Goal: Information Seeking & Learning: Find specific fact

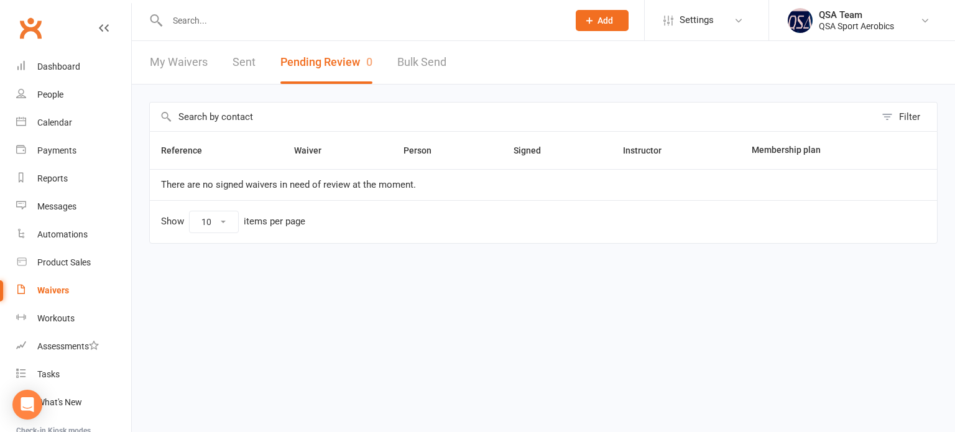
click at [343, 16] on input "text" at bounding box center [361, 20] width 396 height 17
paste input "[EMAIL_ADDRESS][DOMAIN_NAME]"
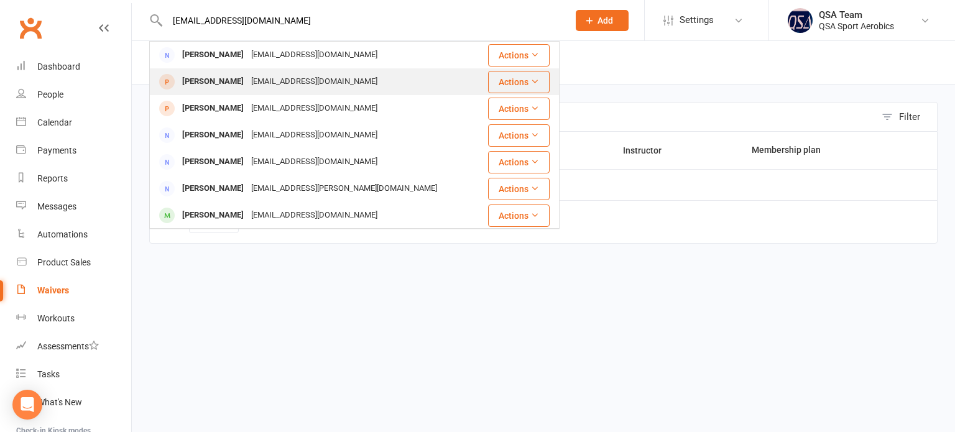
type input "[EMAIL_ADDRESS][DOMAIN_NAME]"
click at [232, 76] on div "[PERSON_NAME]" at bounding box center [212, 82] width 69 height 18
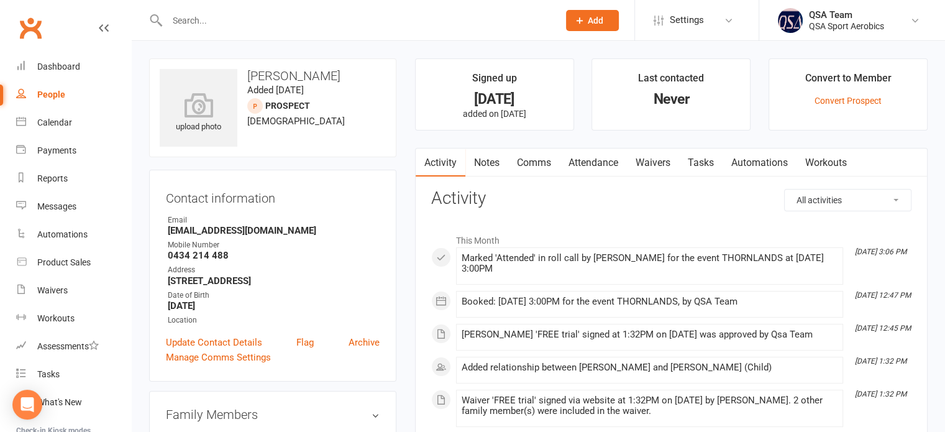
click at [254, 30] on div at bounding box center [349, 20] width 401 height 40
click at [259, 21] on input "text" at bounding box center [356, 20] width 387 height 17
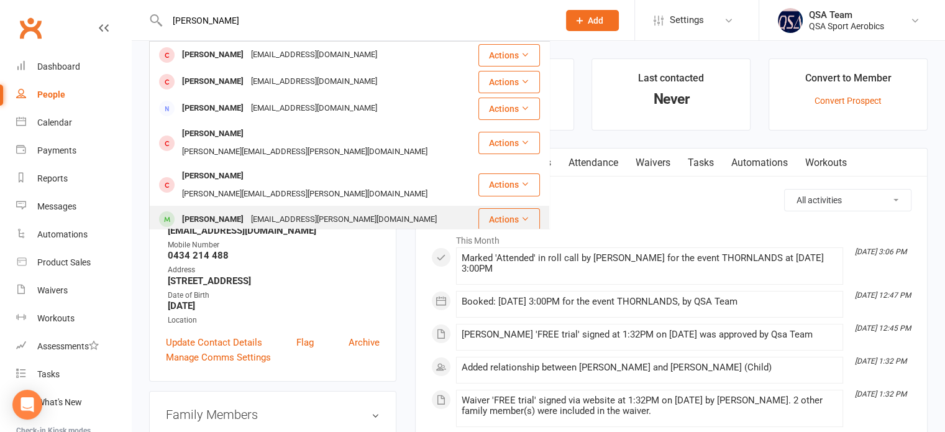
type input "[PERSON_NAME]"
click at [269, 211] on div "[EMAIL_ADDRESS][PERSON_NAME][DOMAIN_NAME]" at bounding box center [343, 220] width 193 height 18
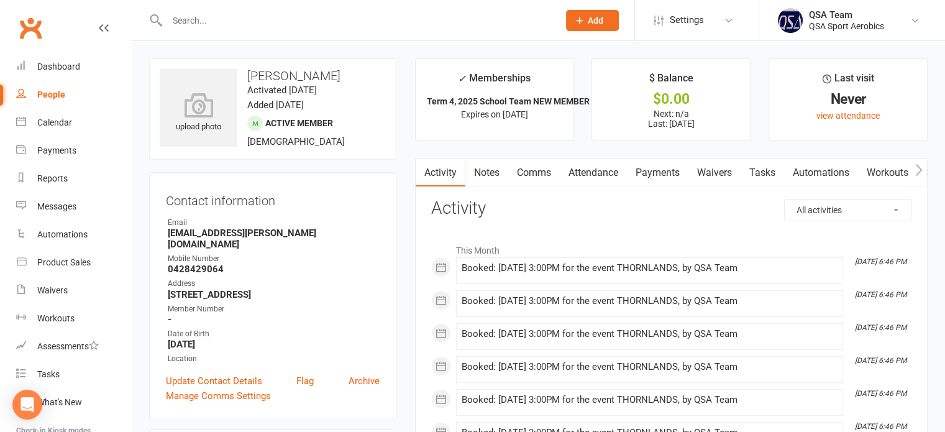
click at [269, 183] on div "Contact information Owner Email [EMAIL_ADDRESS][PERSON_NAME][DOMAIN_NAME] Mobil…" at bounding box center [272, 296] width 247 height 248
drag, startPoint x: 295, startPoint y: 236, endPoint x: 165, endPoint y: 231, distance: 130.6
click at [165, 231] on div "Contact information Owner Email [EMAIL_ADDRESS][PERSON_NAME][DOMAIN_NAME] Mobil…" at bounding box center [272, 296] width 247 height 248
copy strong "[EMAIL_ADDRESS][PERSON_NAME][DOMAIN_NAME]"
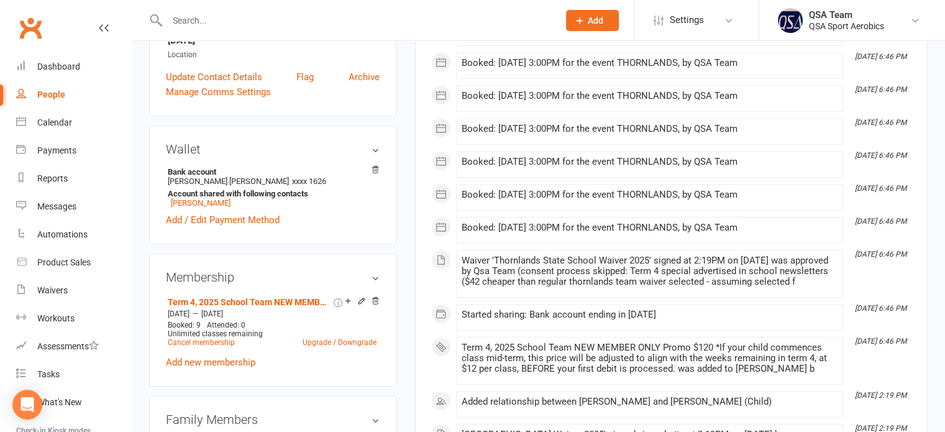
scroll to position [311, 0]
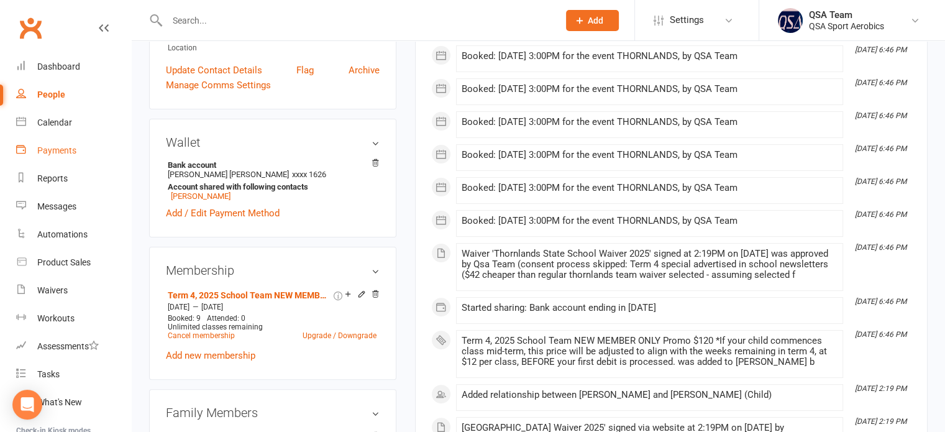
drag, startPoint x: 54, startPoint y: 150, endPoint x: 172, endPoint y: 76, distance: 139.4
click at [54, 150] on div "Payments" at bounding box center [56, 150] width 39 height 10
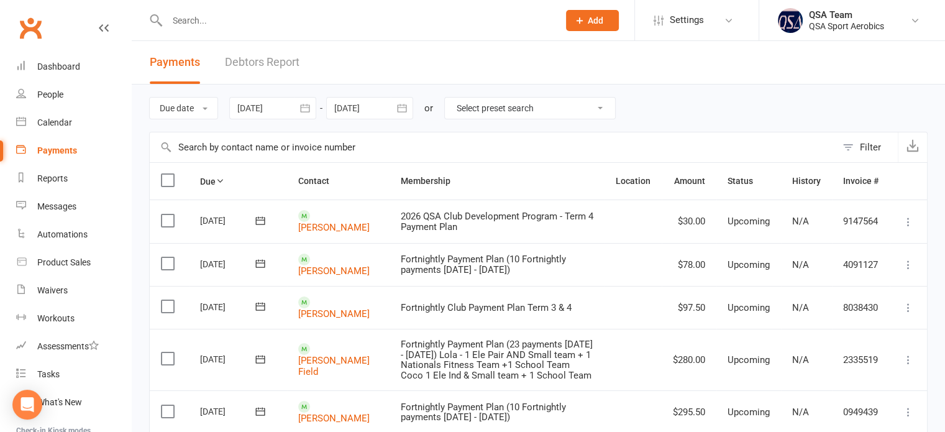
click at [268, 57] on link "Debtors Report" at bounding box center [262, 62] width 75 height 43
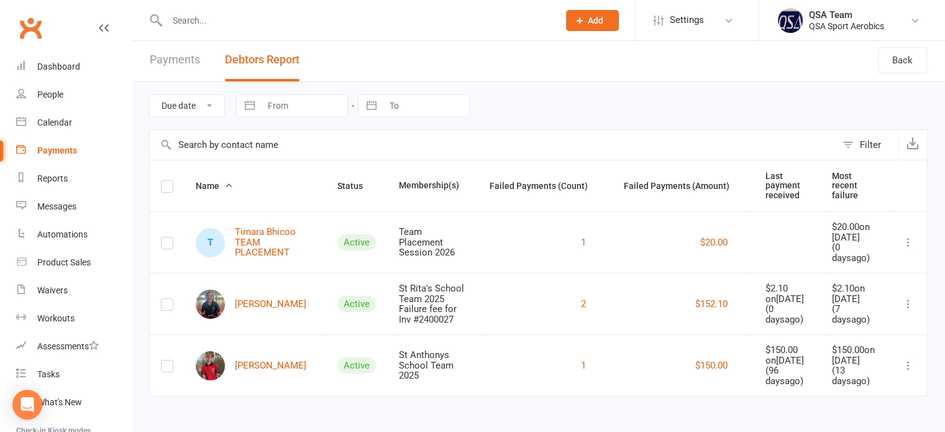
scroll to position [32, 0]
click at [255, 227] on link "T Timara Bhicoo TEAM PLACEMENT" at bounding box center [255, 242] width 119 height 31
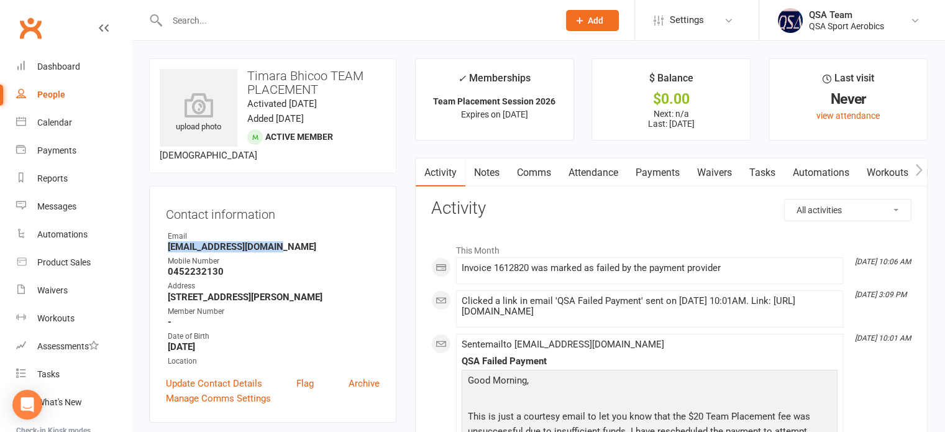
drag, startPoint x: 292, startPoint y: 244, endPoint x: 167, endPoint y: 250, distance: 125.7
click at [167, 250] on li "Email [EMAIL_ADDRESS][DOMAIN_NAME]" at bounding box center [273, 242] width 214 height 22
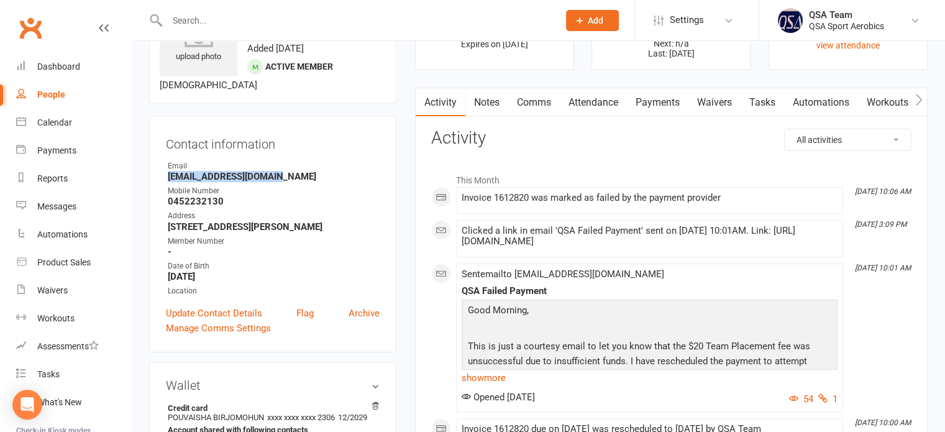
scroll to position [124, 0]
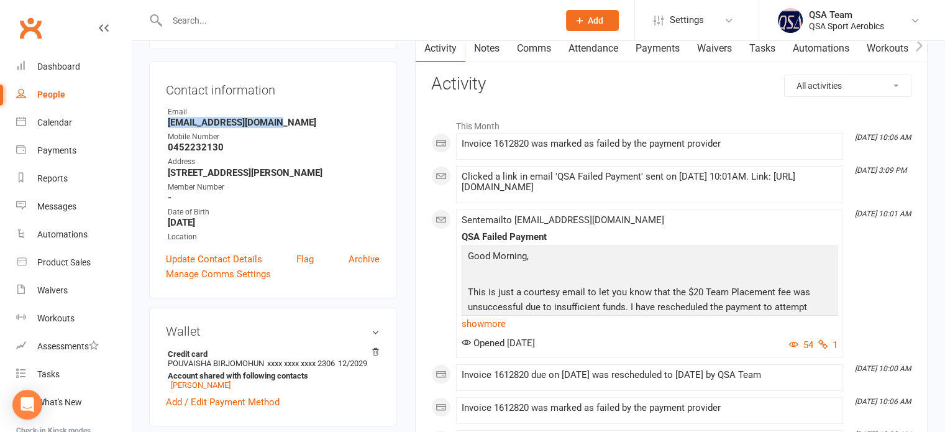
copy strong "[EMAIL_ADDRESS][DOMAIN_NAME]"
click at [486, 323] on link "show more" at bounding box center [650, 323] width 376 height 17
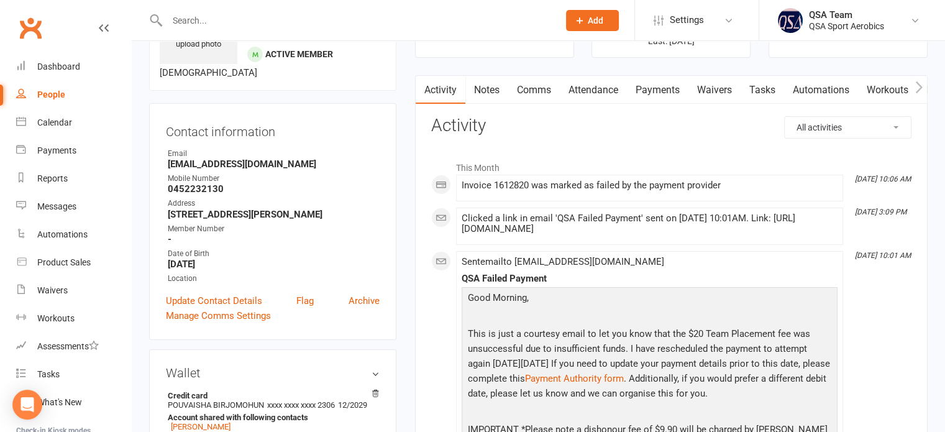
scroll to position [0, 0]
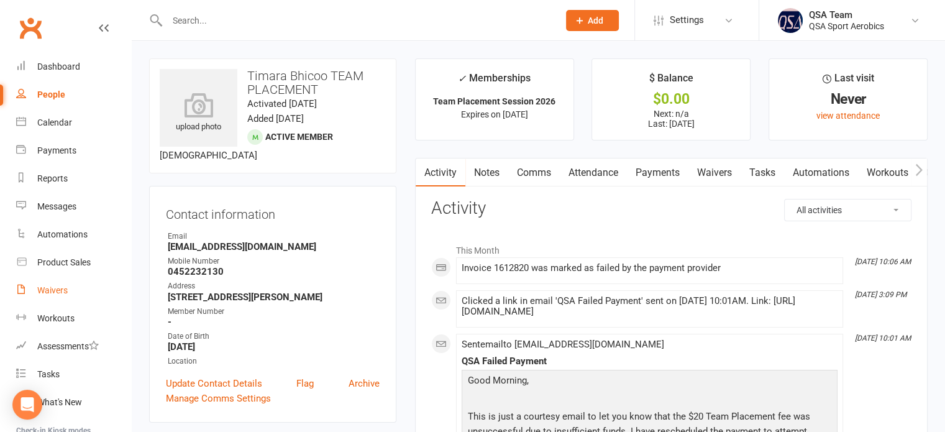
click at [58, 288] on div "Waivers" at bounding box center [52, 290] width 30 height 10
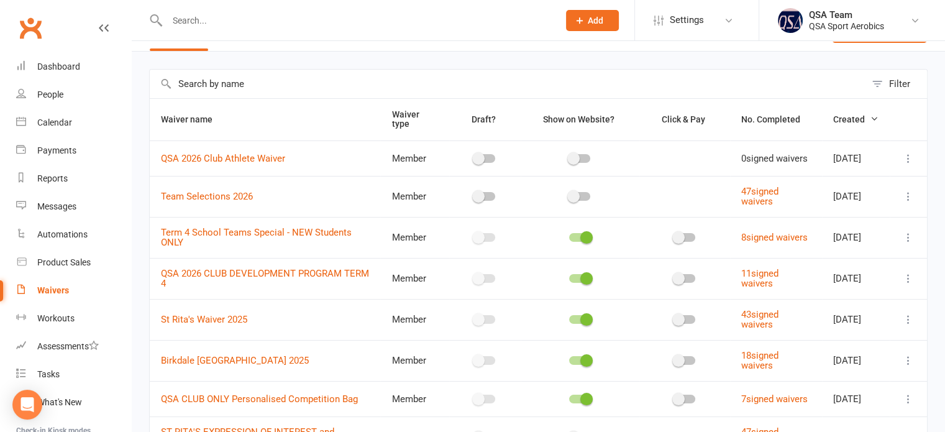
scroll to position [62, 0]
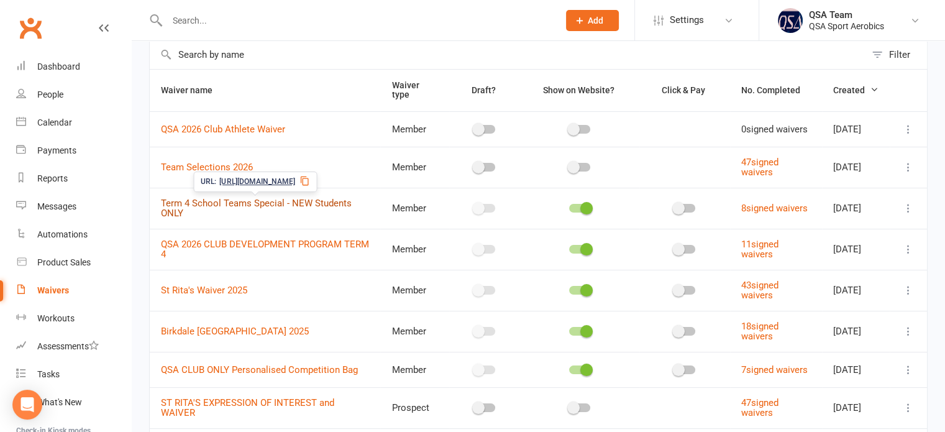
click at [265, 202] on link "Term 4 School Teams Special - NEW Students ONLY" at bounding box center [256, 209] width 191 height 22
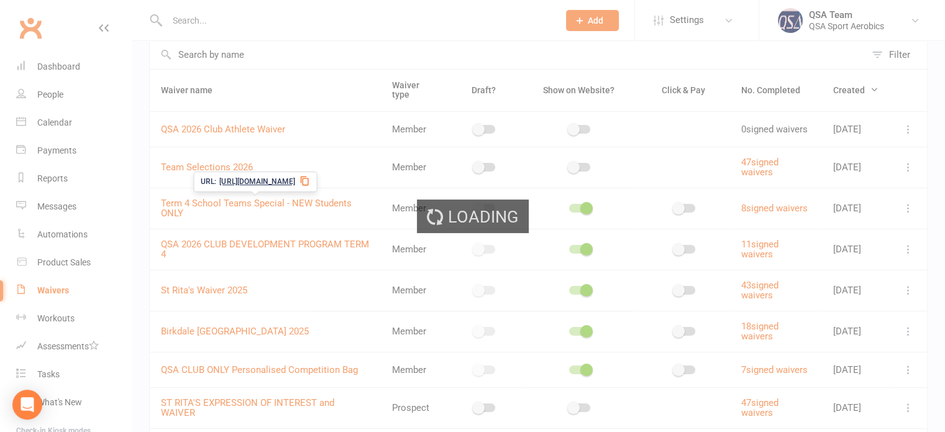
select select "bank_account"
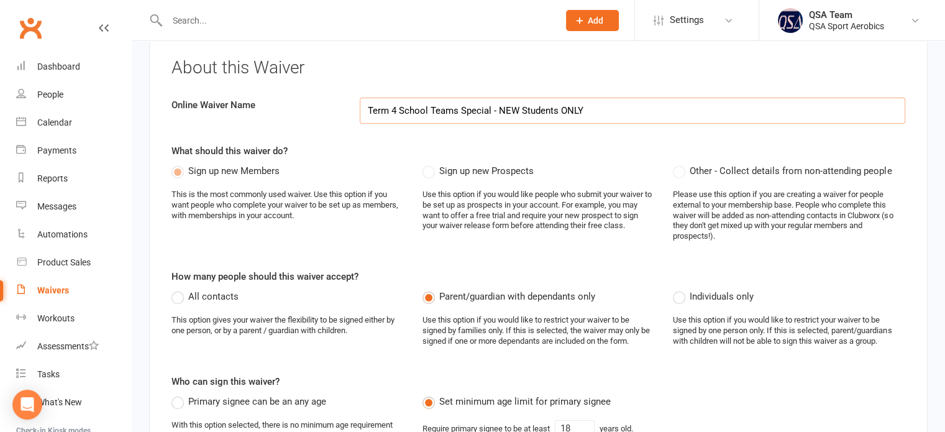
select select "applies_to_primary_signee"
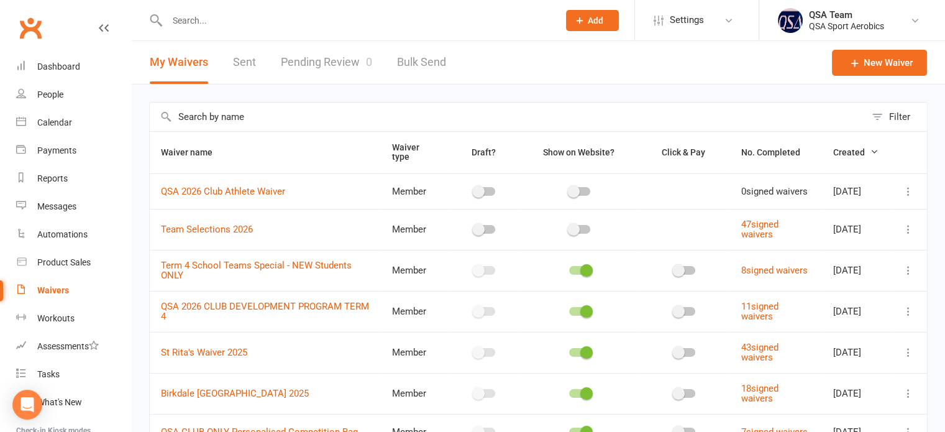
click at [907, 266] on icon at bounding box center [909, 270] width 12 height 12
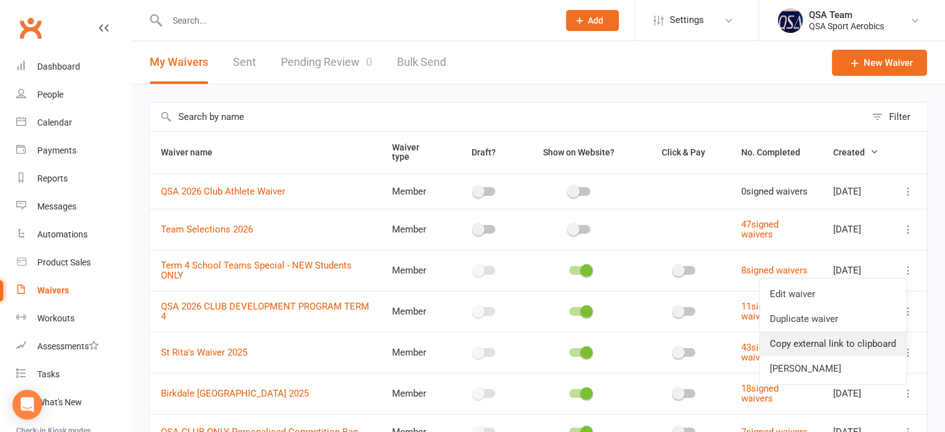
click at [863, 342] on link "Copy external link to clipboard" at bounding box center [833, 343] width 146 height 25
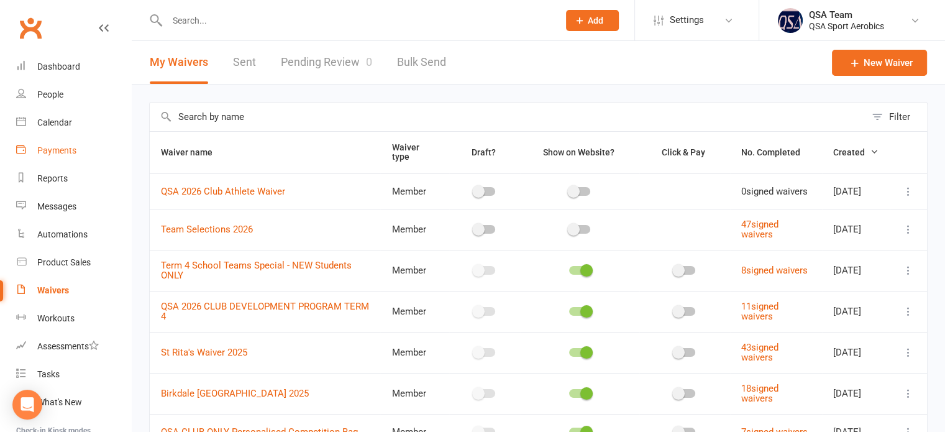
drag, startPoint x: 75, startPoint y: 144, endPoint x: 256, endPoint y: 85, distance: 190.7
click at [75, 144] on link "Payments" at bounding box center [73, 151] width 115 height 28
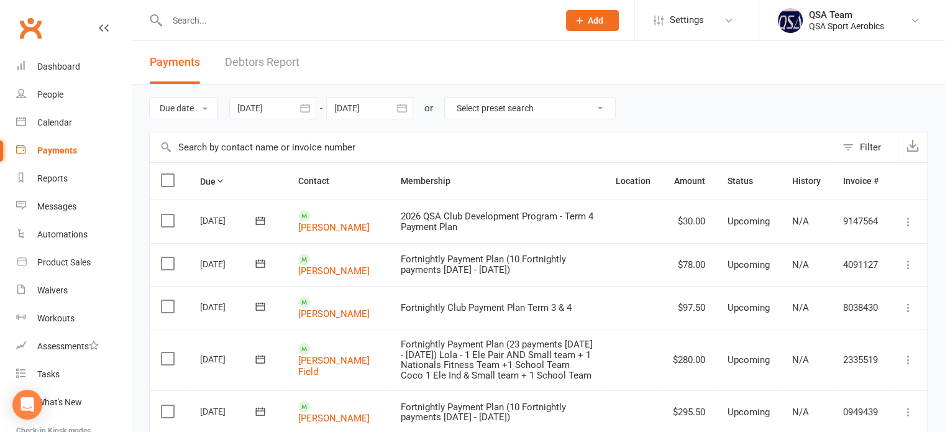
click at [308, 21] on input "text" at bounding box center [356, 20] width 387 height 17
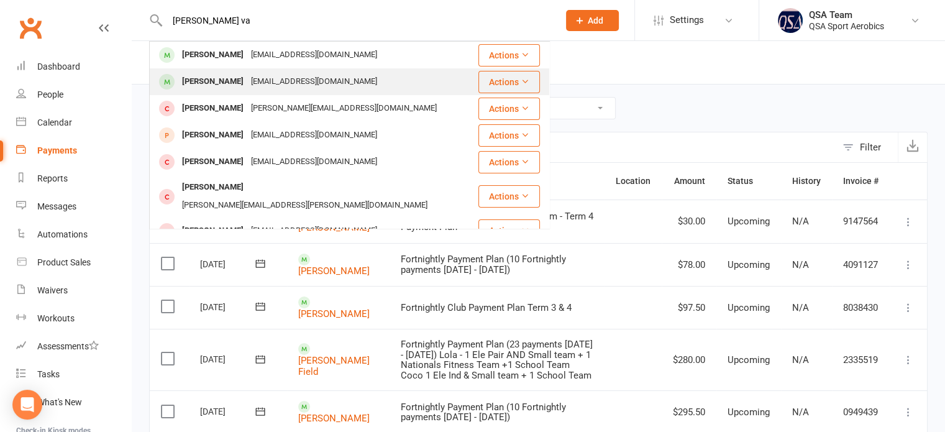
type input "[PERSON_NAME] va"
click at [260, 80] on div "[EMAIL_ADDRESS][DOMAIN_NAME]" at bounding box center [314, 82] width 134 height 18
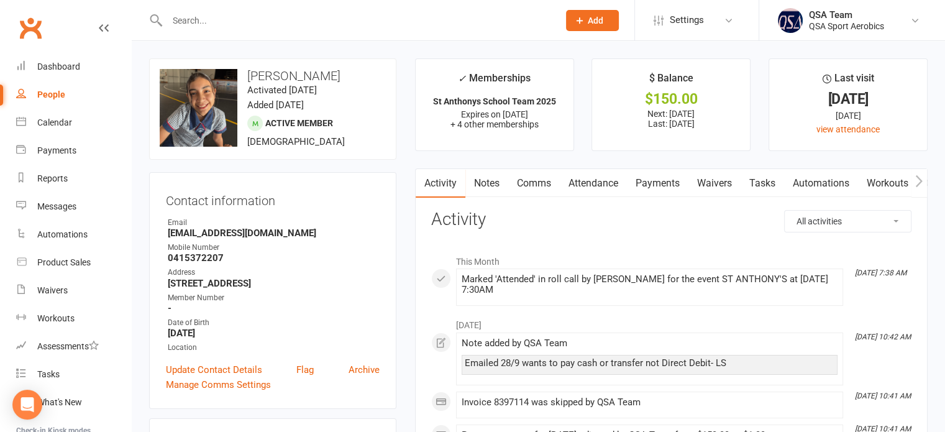
click at [647, 186] on link "Payments" at bounding box center [658, 183] width 62 height 29
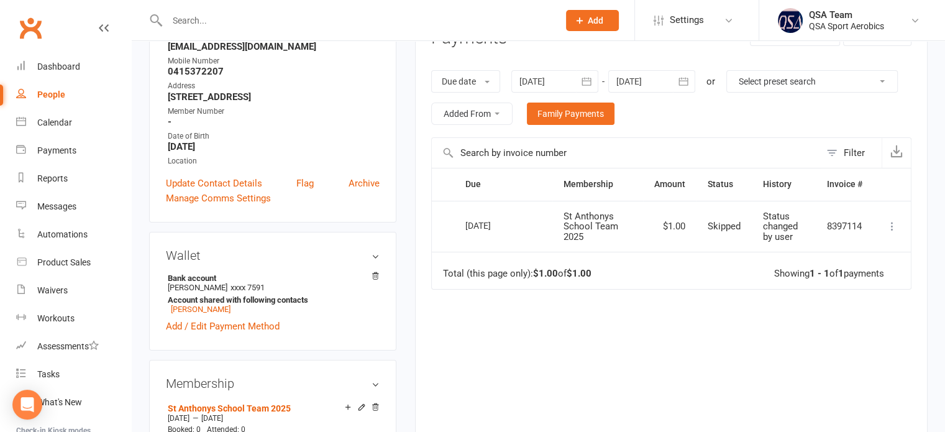
scroll to position [124, 0]
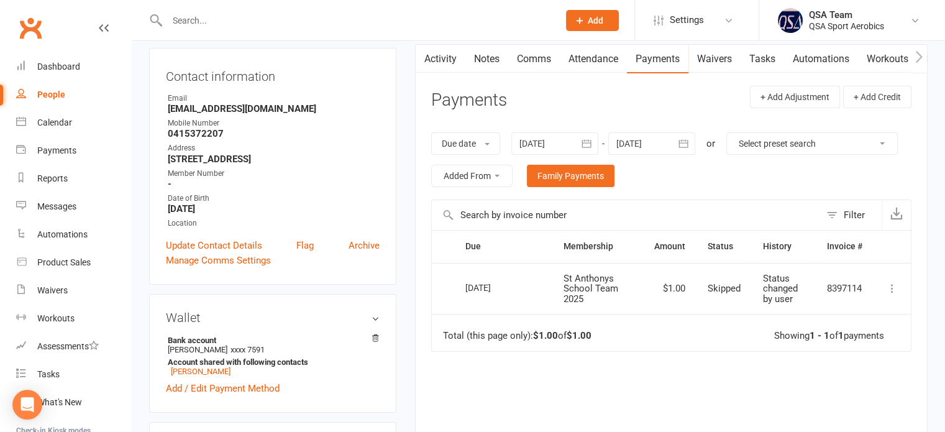
click at [579, 139] on button "button" at bounding box center [587, 143] width 22 height 22
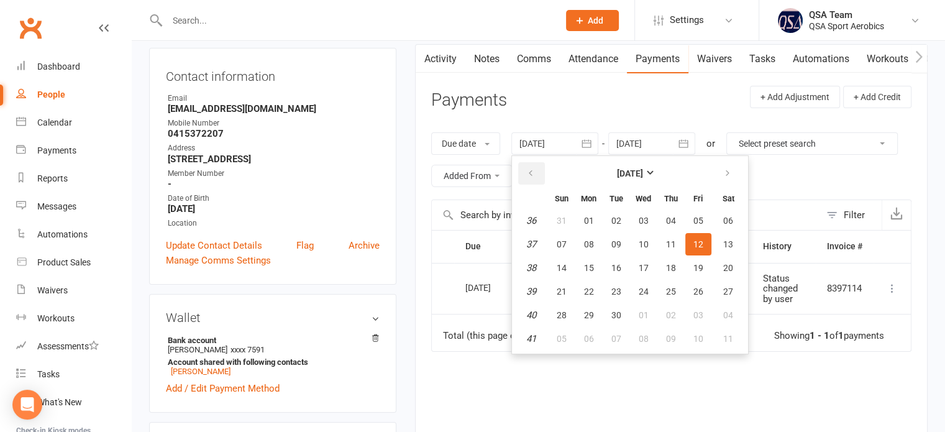
click at [541, 167] on button "button" at bounding box center [531, 173] width 27 height 22
click at [562, 280] on button "17" at bounding box center [562, 291] width 26 height 22
type input "[DATE]"
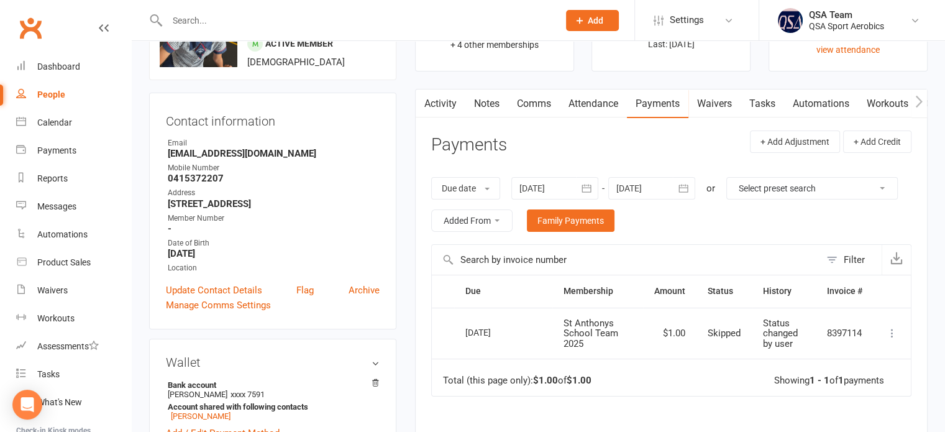
scroll to position [0, 0]
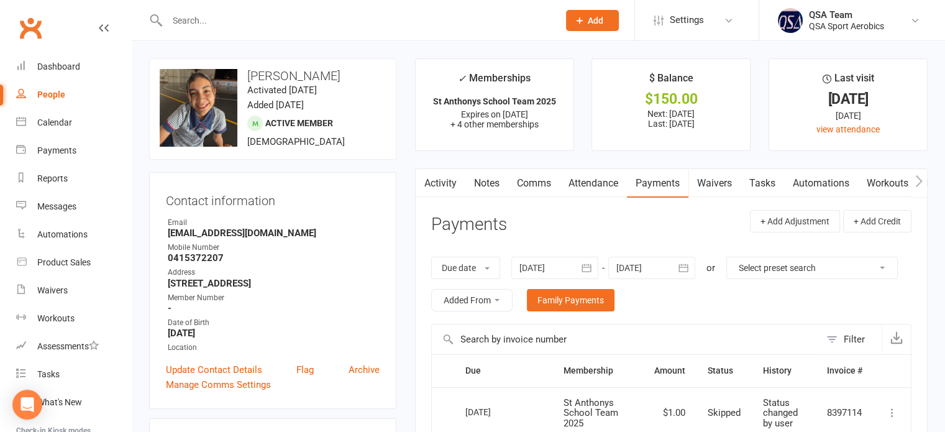
click at [182, 19] on input "text" at bounding box center [356, 20] width 387 height 17
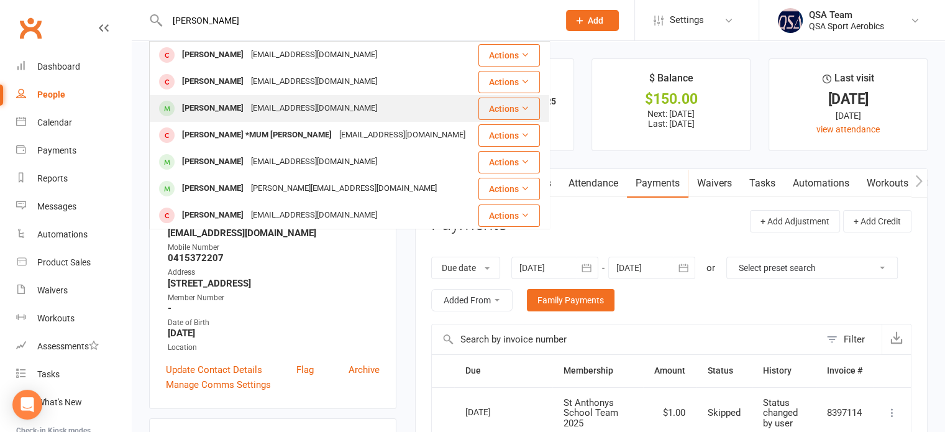
type input "[PERSON_NAME]"
click at [225, 114] on div "[PERSON_NAME]" at bounding box center [212, 108] width 69 height 18
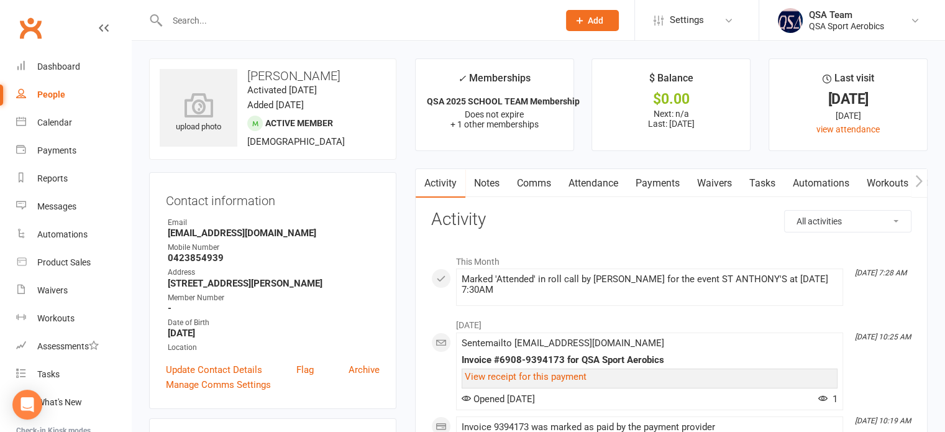
scroll to position [124, 0]
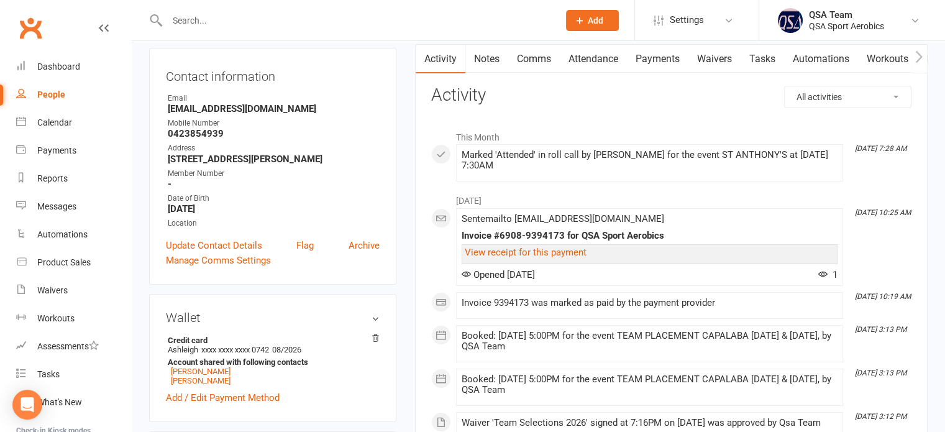
click at [658, 64] on link "Payments" at bounding box center [658, 59] width 62 height 29
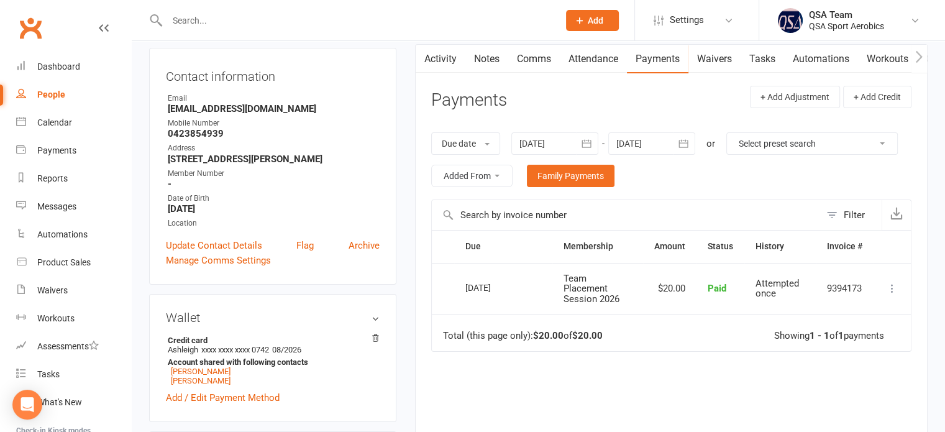
click at [560, 141] on div at bounding box center [555, 143] width 87 height 22
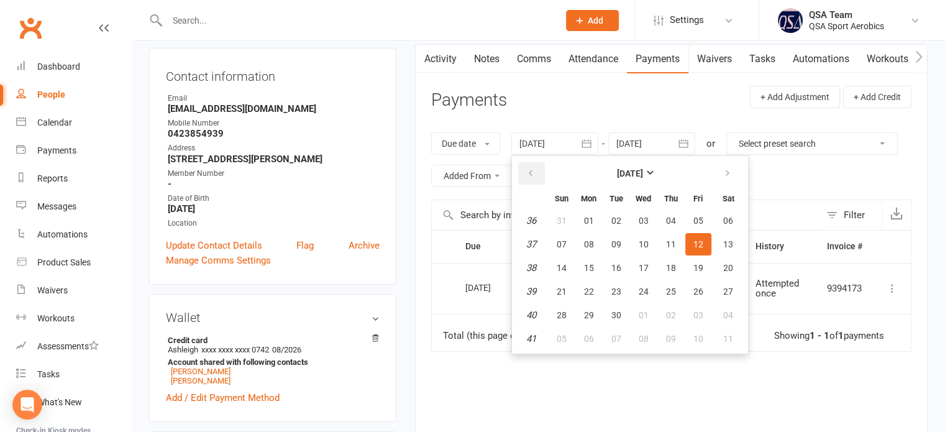
click at [528, 170] on icon "button" at bounding box center [530, 173] width 9 height 10
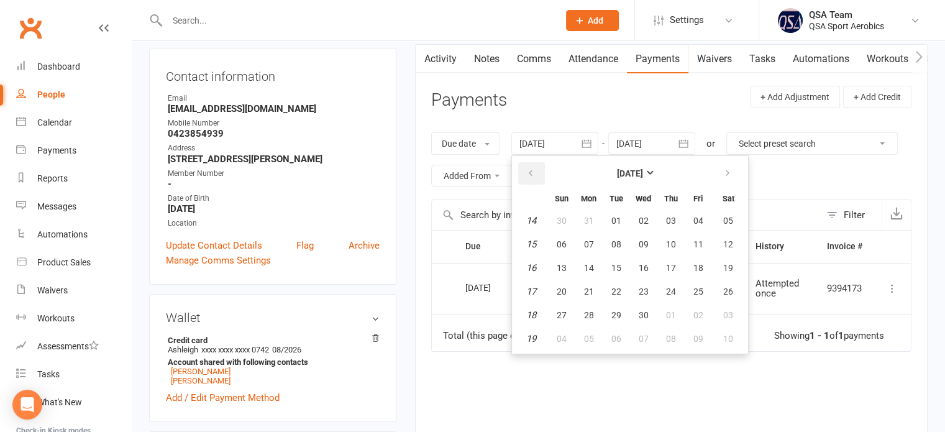
click at [528, 170] on icon "button" at bounding box center [530, 173] width 9 height 10
click at [526, 168] on button "button" at bounding box center [531, 173] width 27 height 22
click at [562, 242] on span "02" at bounding box center [562, 244] width 10 height 10
type input "[DATE]"
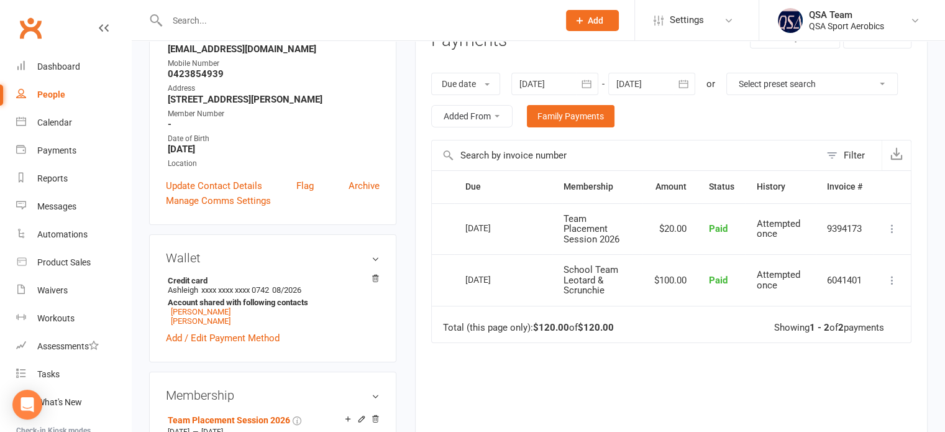
scroll to position [186, 0]
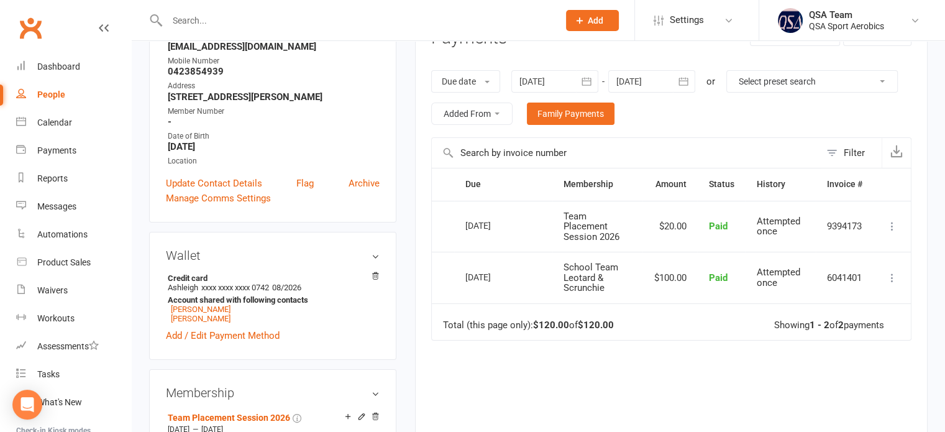
click at [280, 21] on input "text" at bounding box center [356, 20] width 387 height 17
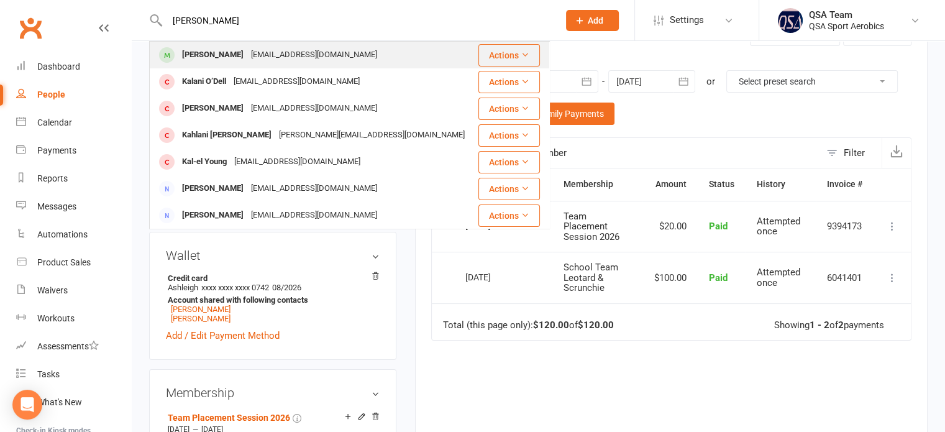
type input "[PERSON_NAME]"
click at [286, 59] on div "[EMAIL_ADDRESS][DOMAIN_NAME]" at bounding box center [314, 55] width 134 height 18
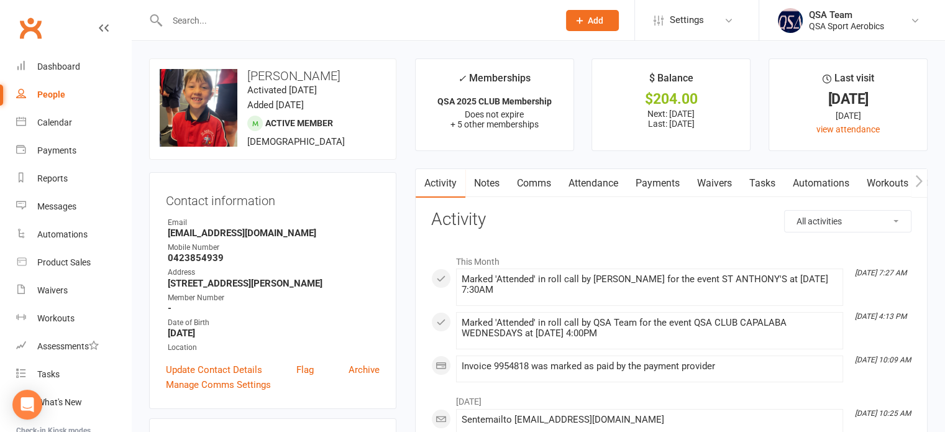
click at [674, 190] on link "Payments" at bounding box center [658, 183] width 62 height 29
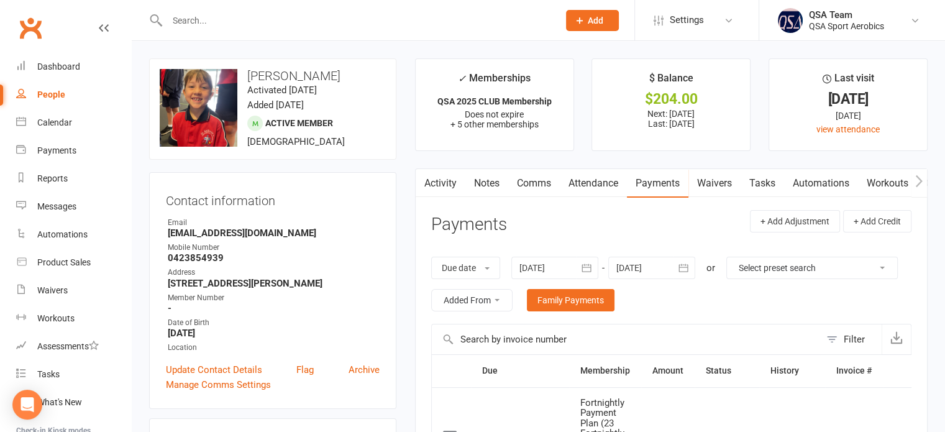
click at [565, 268] on div at bounding box center [555, 268] width 87 height 22
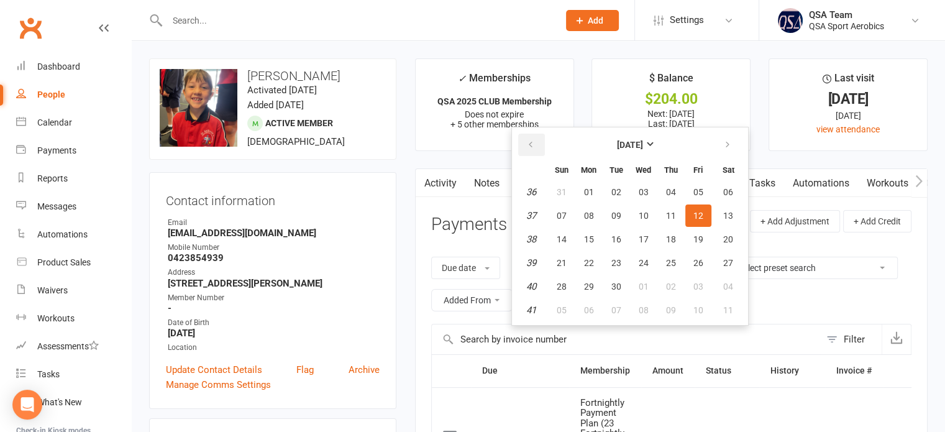
click at [535, 142] on icon "button" at bounding box center [530, 145] width 9 height 10
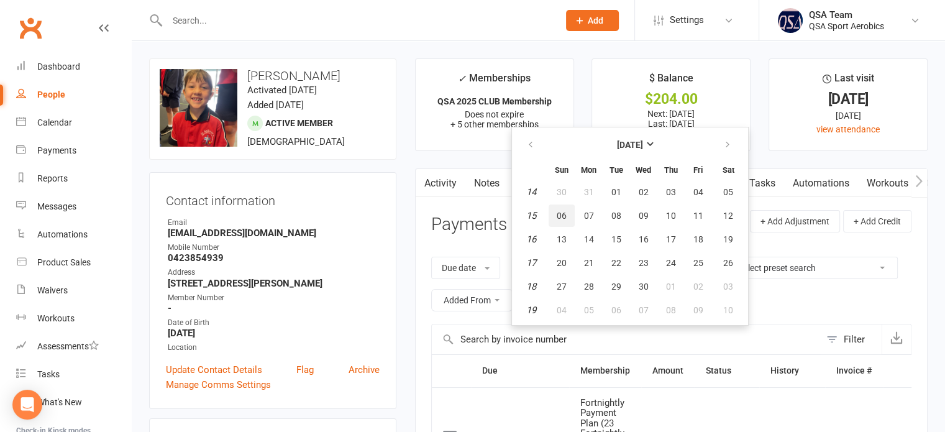
click at [562, 204] on button "06" at bounding box center [562, 215] width 26 height 22
type input "[DATE]"
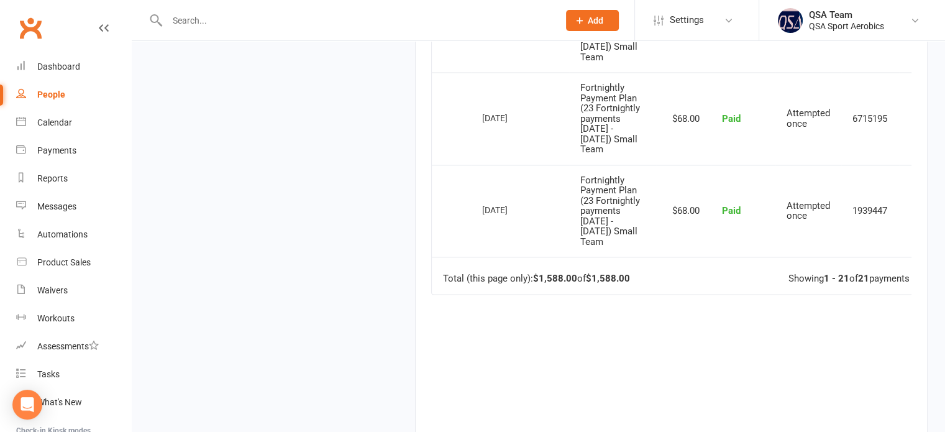
scroll to position [1927, 0]
click at [317, 15] on input "text" at bounding box center [356, 20] width 387 height 17
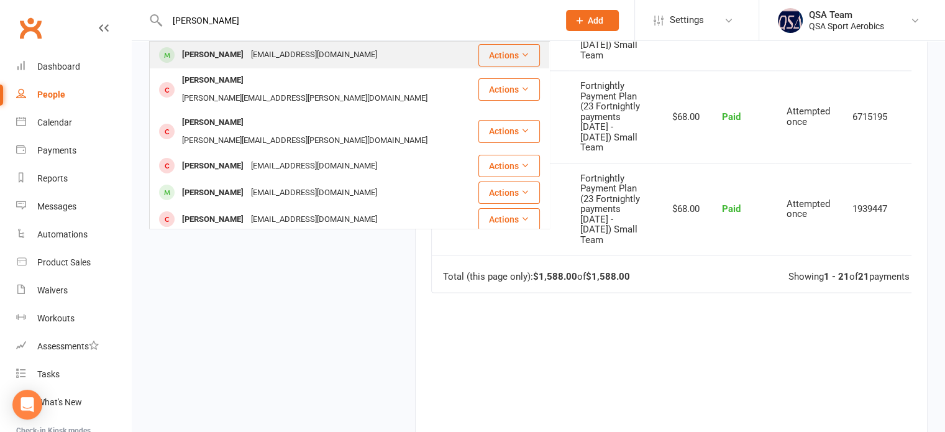
type input "[PERSON_NAME]"
click at [286, 50] on div "[EMAIL_ADDRESS][DOMAIN_NAME]" at bounding box center [314, 55] width 134 height 18
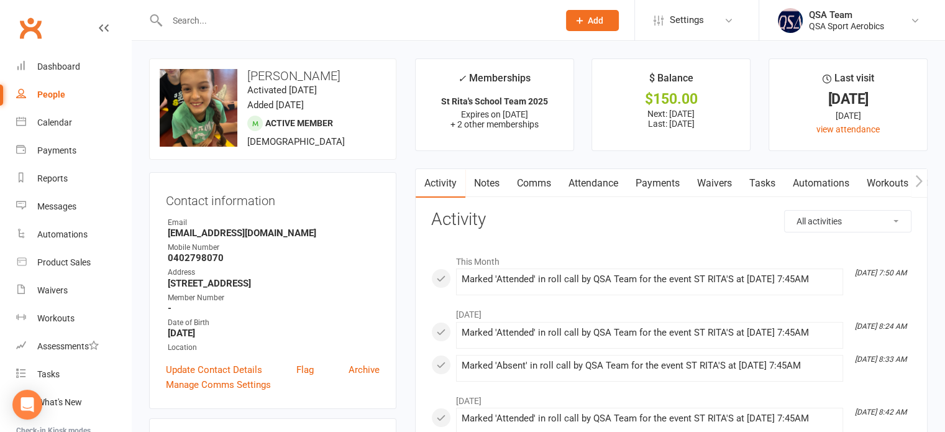
click at [476, 178] on link "Notes" at bounding box center [487, 183] width 43 height 29
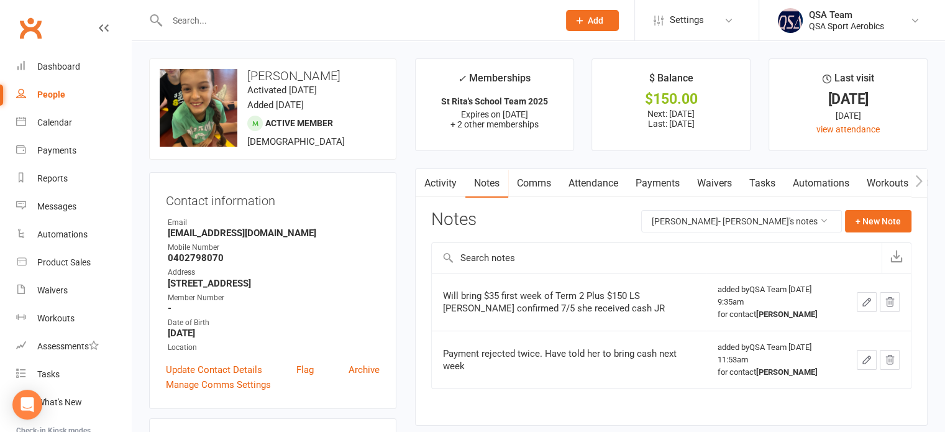
scroll to position [124, 0]
